Goal: Information Seeking & Learning: Learn about a topic

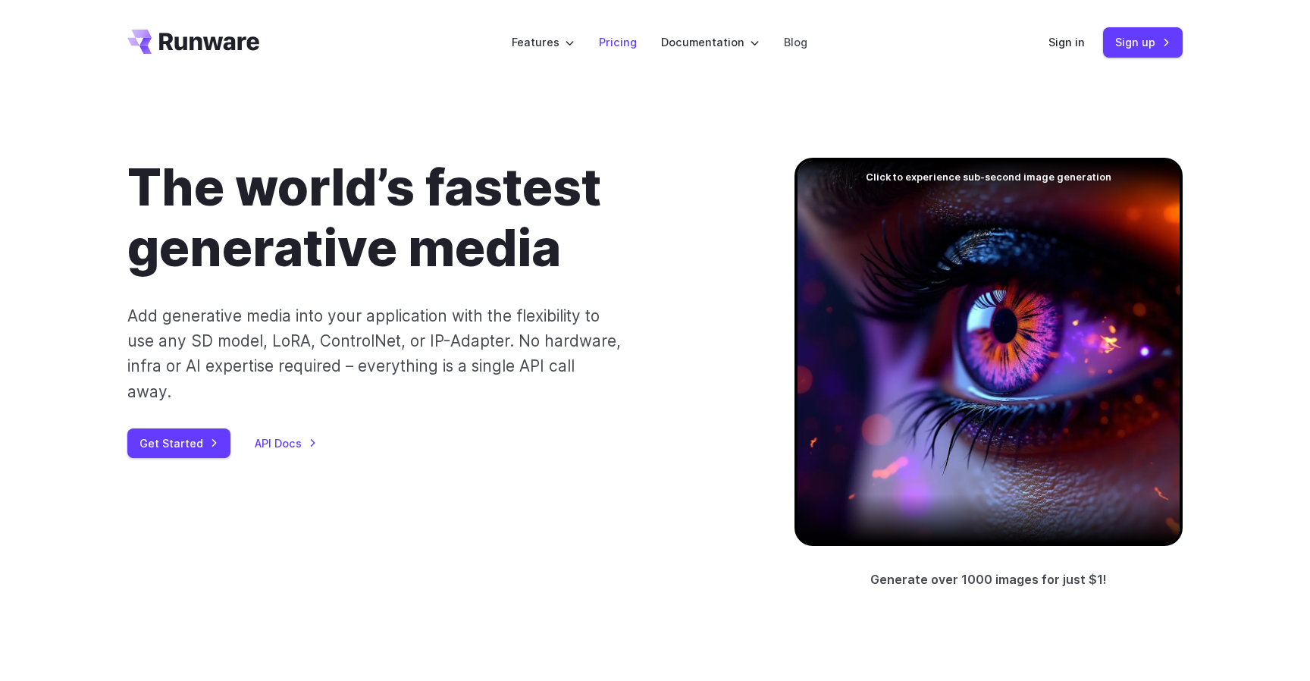
click at [617, 47] on link "Pricing" at bounding box center [618, 41] width 38 height 17
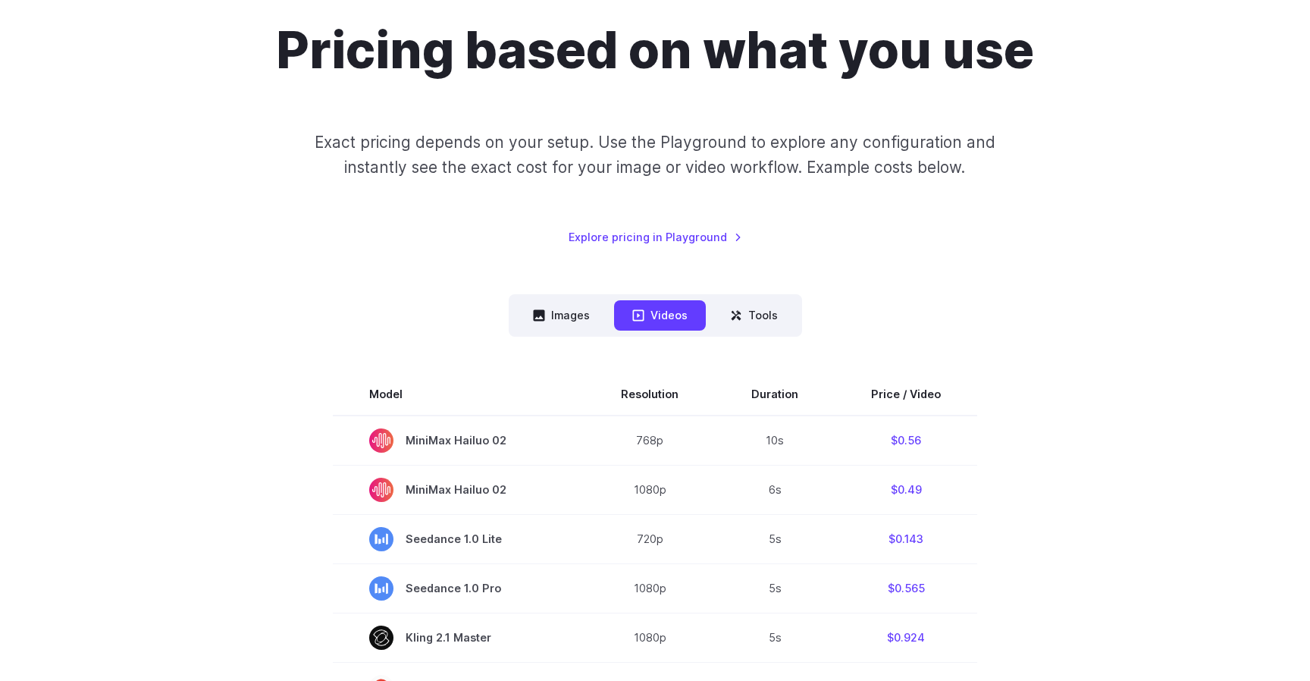
scroll to position [174, 0]
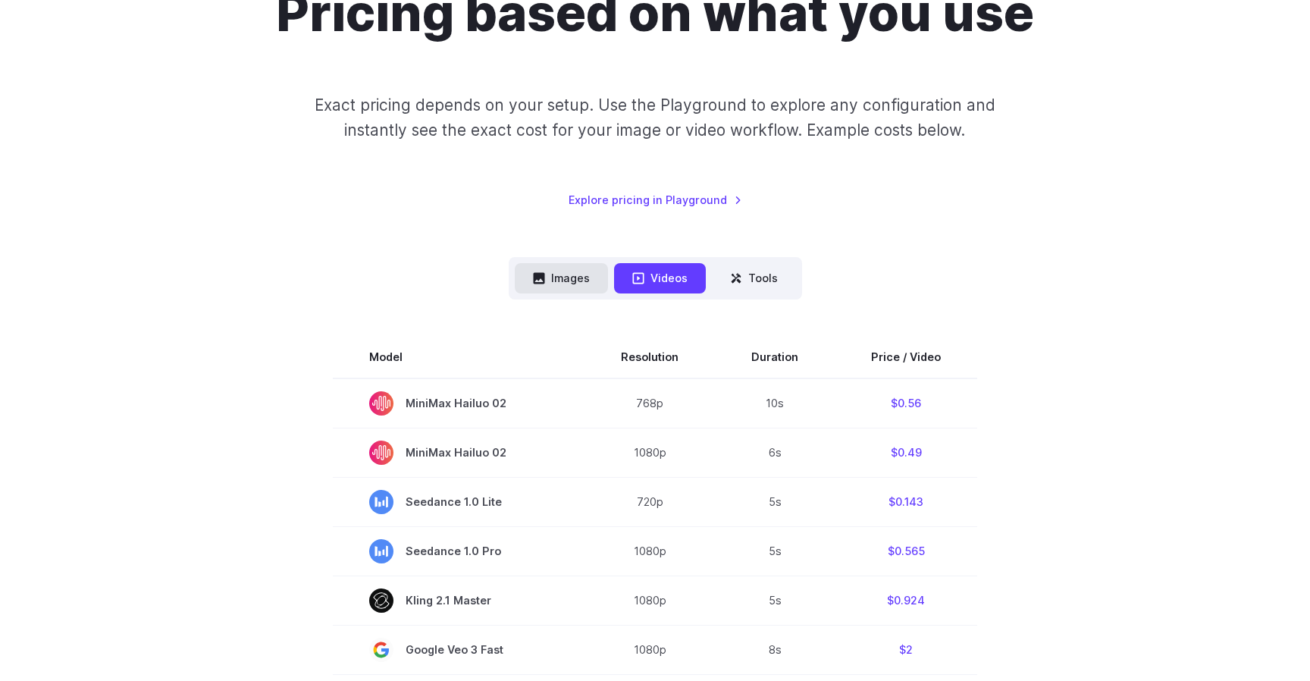
click at [547, 271] on button "Images" at bounding box center [561, 278] width 93 height 30
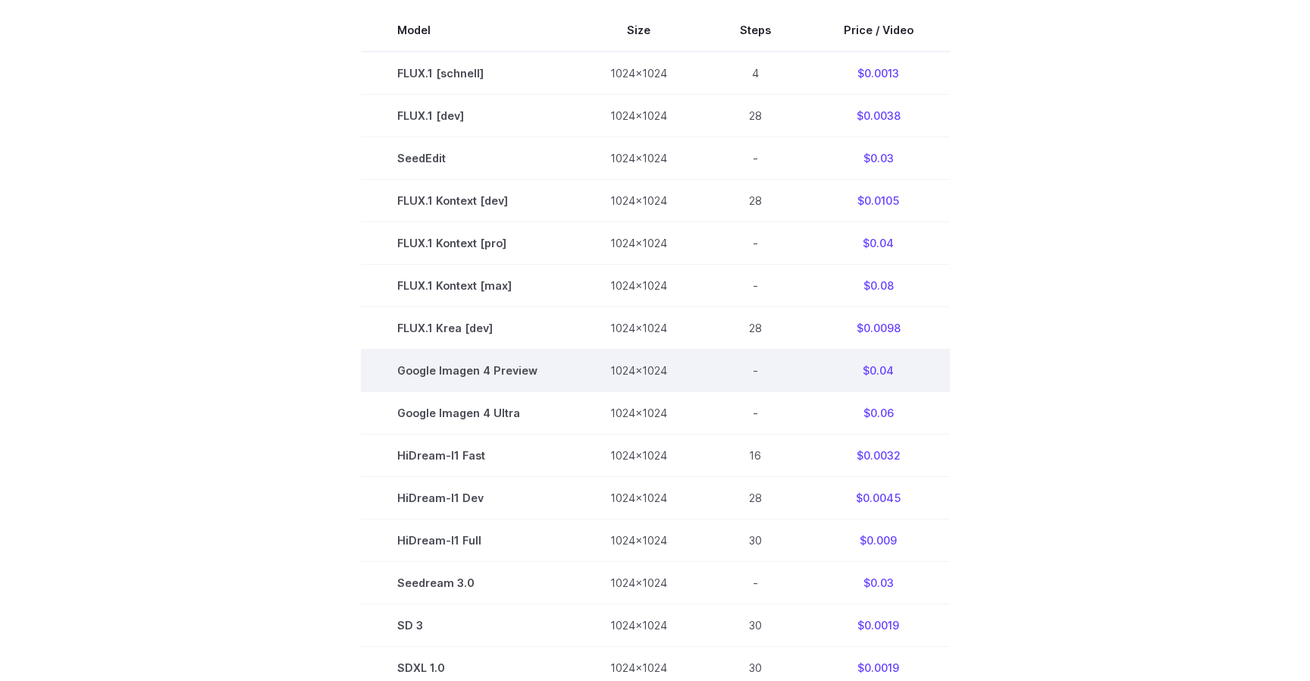
scroll to position [504, 0]
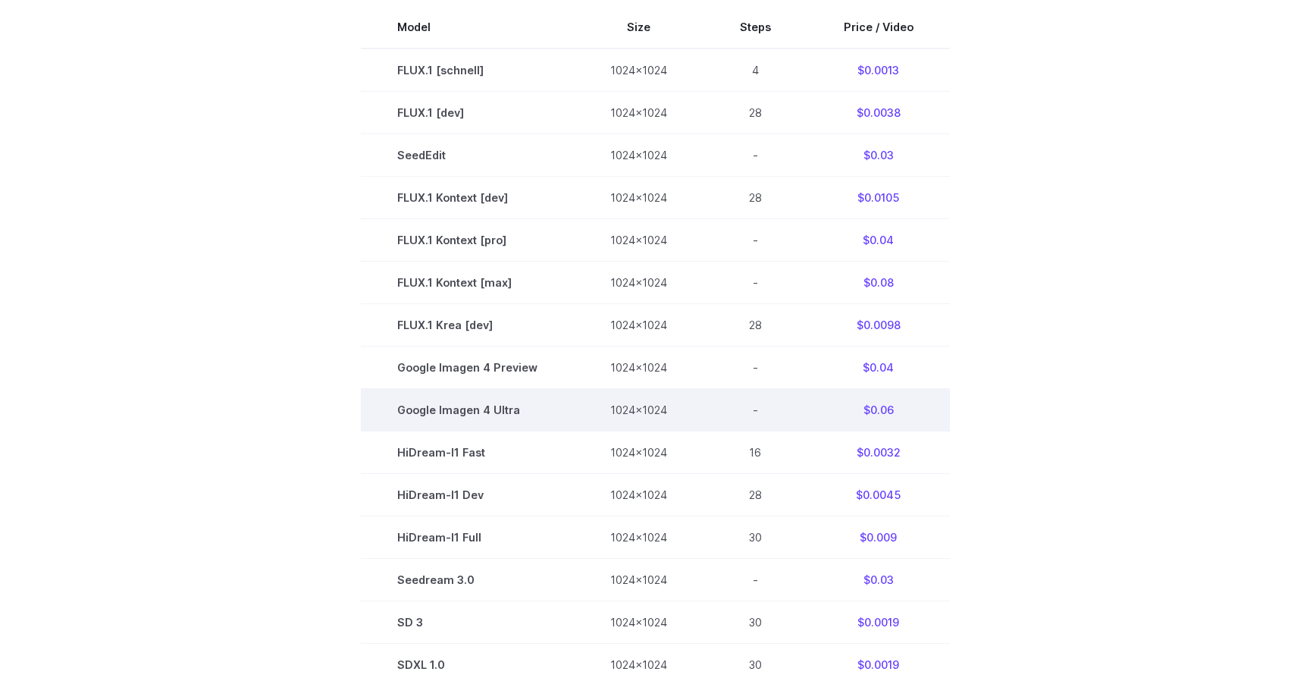
click at [496, 412] on td "Google Imagen 4 Ultra" at bounding box center [467, 409] width 213 height 42
click at [873, 416] on td "$0.06" at bounding box center [878, 409] width 143 height 42
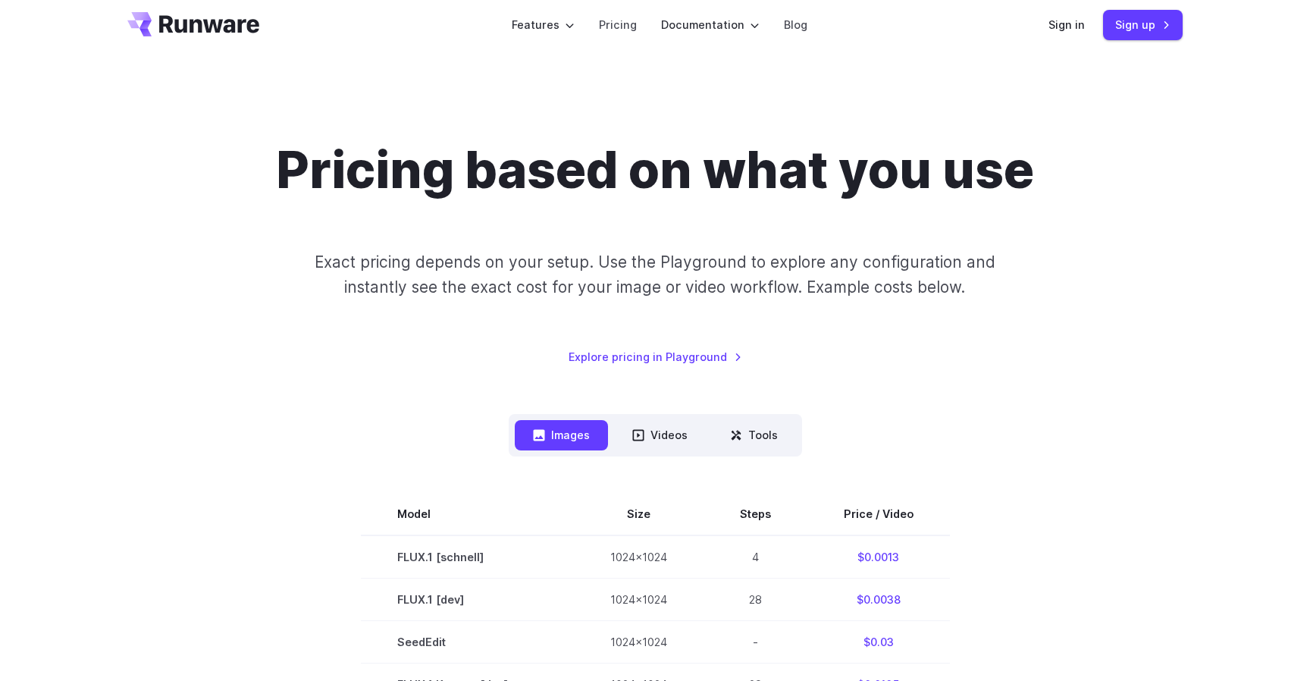
scroll to position [0, 0]
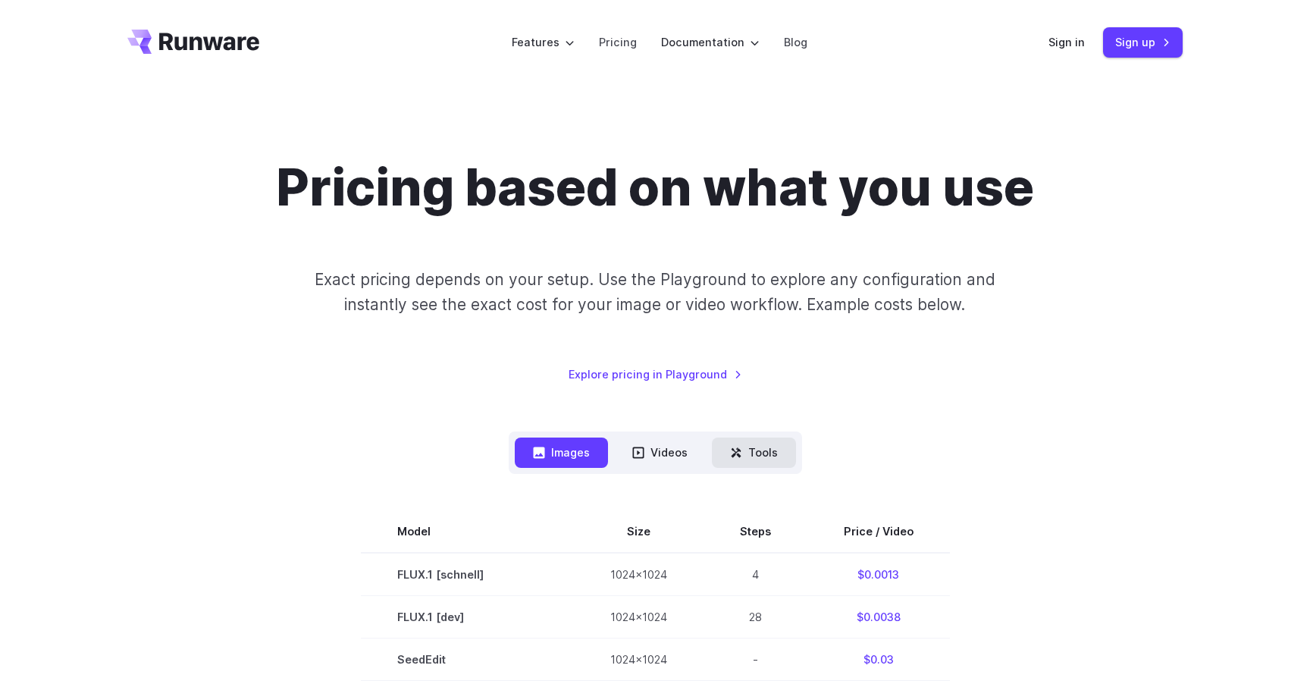
click at [763, 446] on button "Tools" at bounding box center [754, 452] width 84 height 30
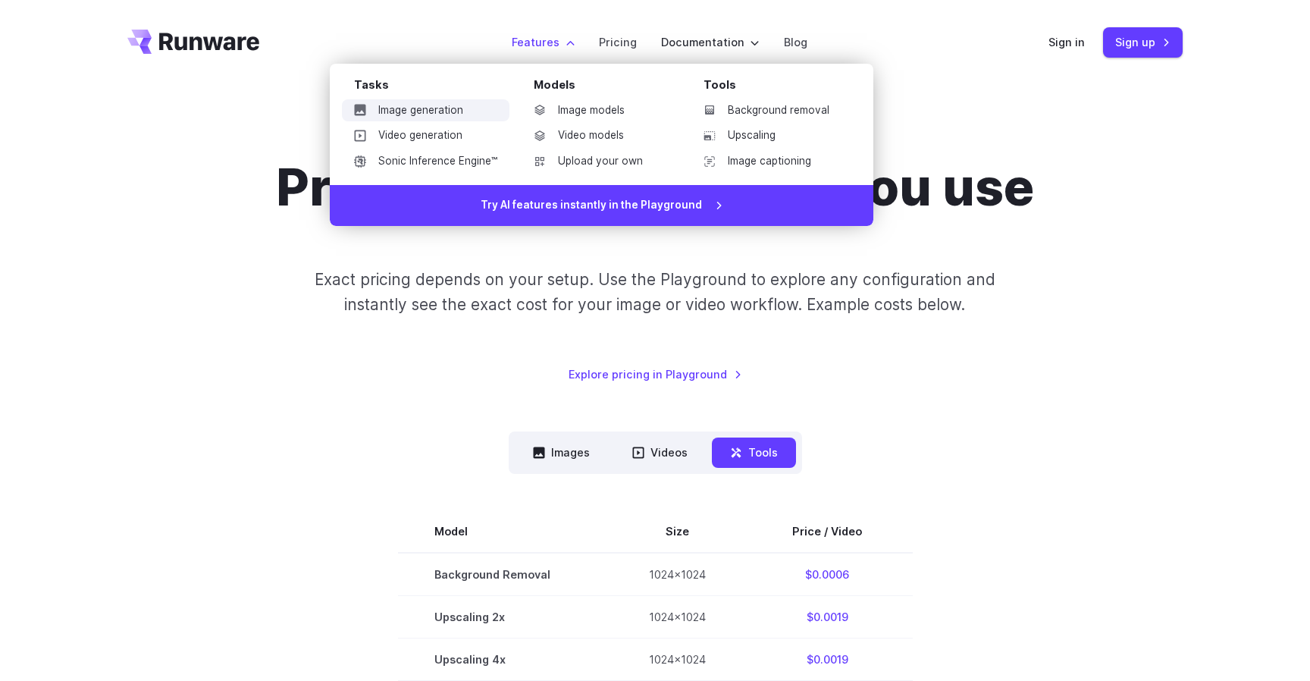
click at [458, 111] on link "Image generation" at bounding box center [426, 110] width 168 height 23
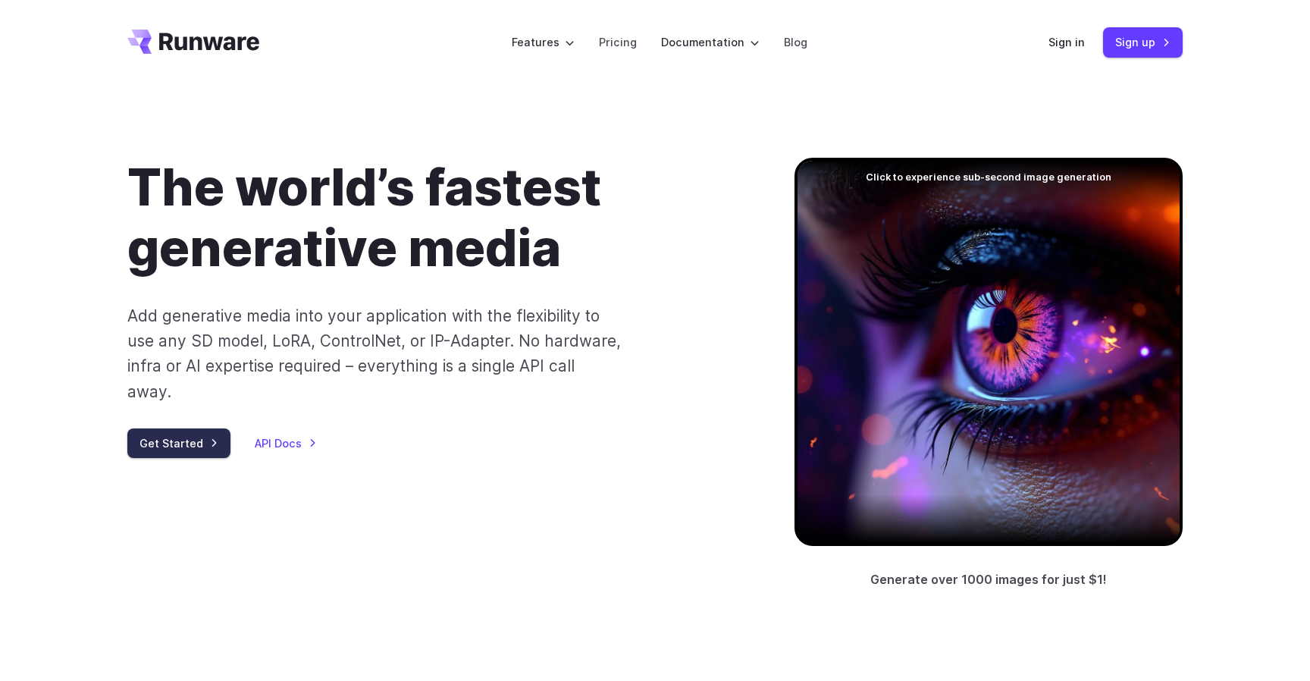
click at [206, 428] on link "Get Started" at bounding box center [178, 443] width 103 height 30
click at [290, 434] on link "API Docs" at bounding box center [286, 442] width 62 height 17
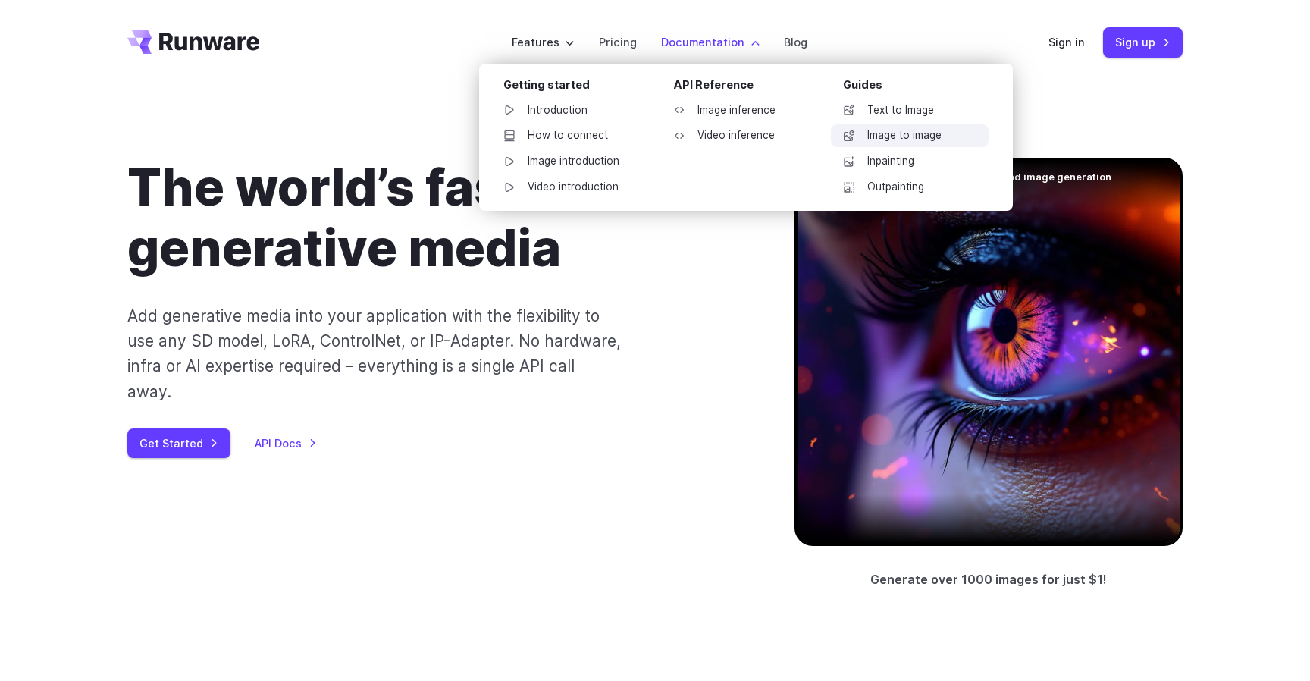
click at [901, 136] on link "Image to image" at bounding box center [910, 135] width 158 height 23
